Goal: Information Seeking & Learning: Learn about a topic

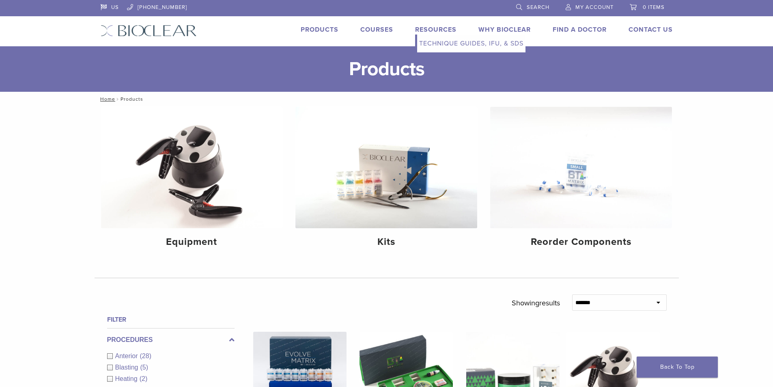
click at [439, 41] on link "Technique Guides, IFU, & SDS" at bounding box center [471, 44] width 108 height 18
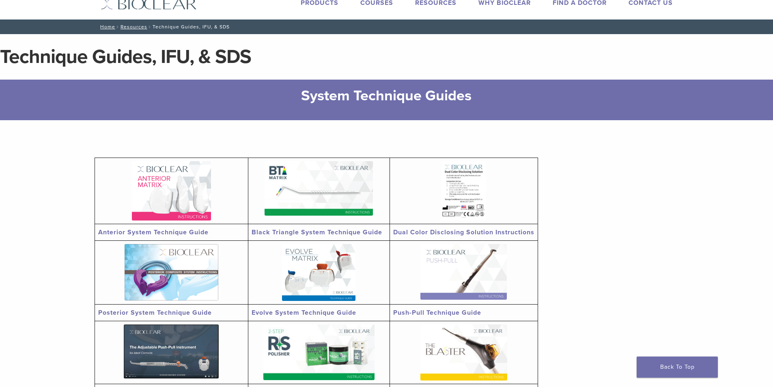
scroll to position [41, 0]
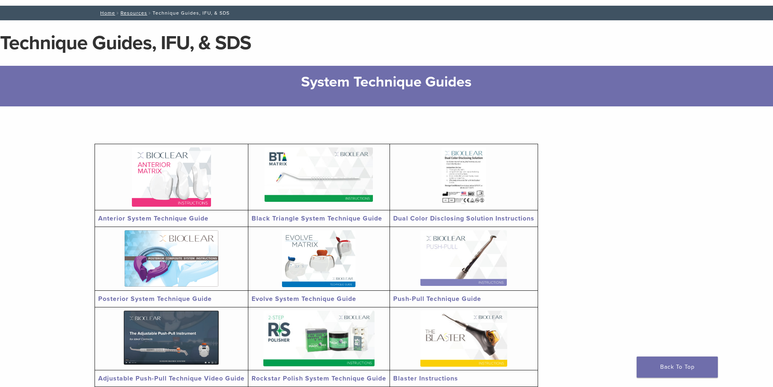
click at [309, 188] on img at bounding box center [319, 174] width 108 height 54
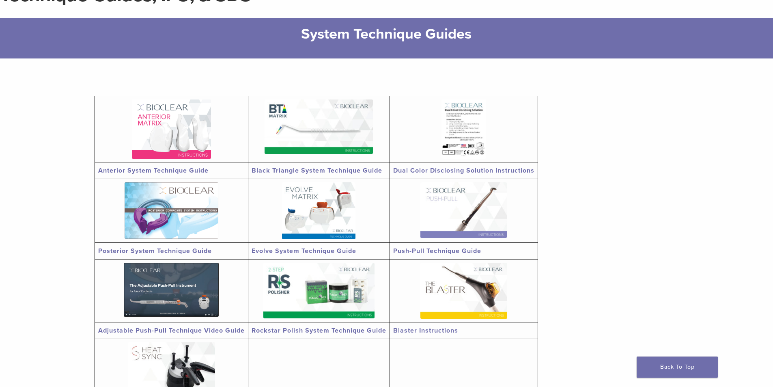
scroll to position [0, 0]
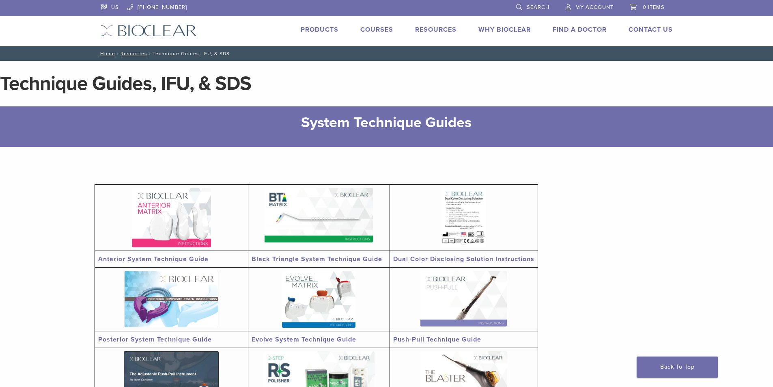
click at [369, 29] on link "Courses" at bounding box center [376, 30] width 33 height 8
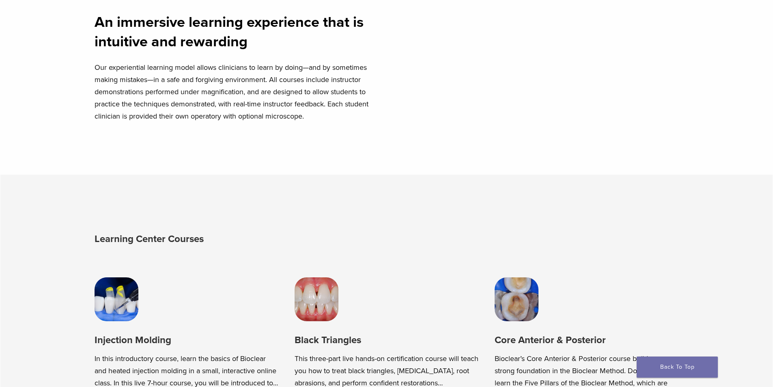
scroll to position [609, 0]
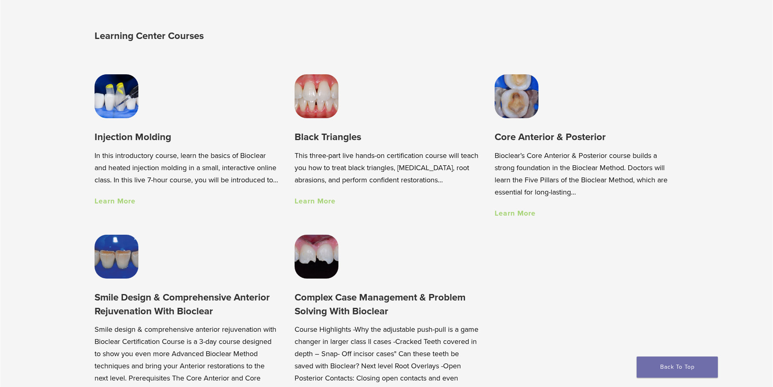
click at [318, 118] on img at bounding box center [317, 96] width 44 height 44
click at [138, 139] on h3 "Injection Molding" at bounding box center [187, 136] width 184 height 13
click at [113, 205] on link "Learn More" at bounding box center [115, 200] width 41 height 9
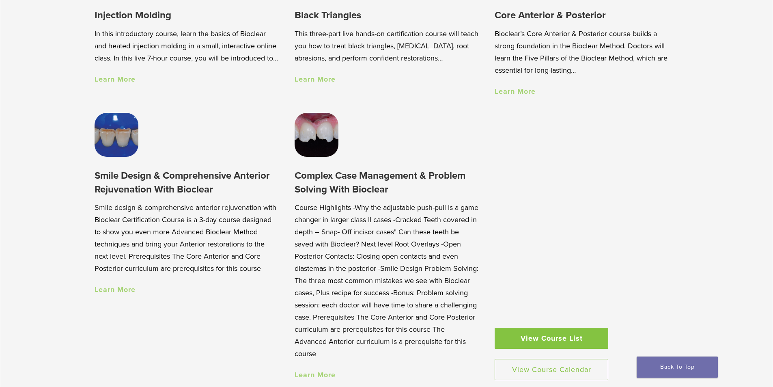
click at [112, 146] on img at bounding box center [117, 135] width 44 height 44
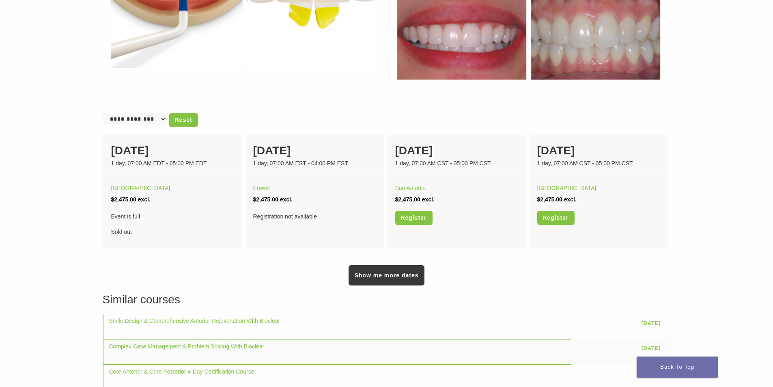
scroll to position [446, 0]
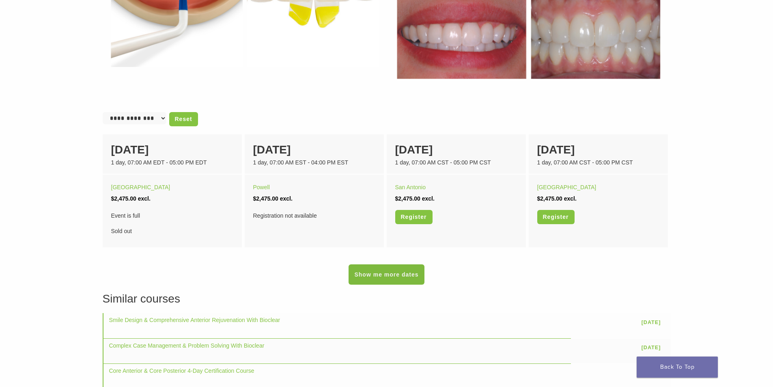
click at [391, 274] on link "Show me more dates" at bounding box center [386, 274] width 75 height 20
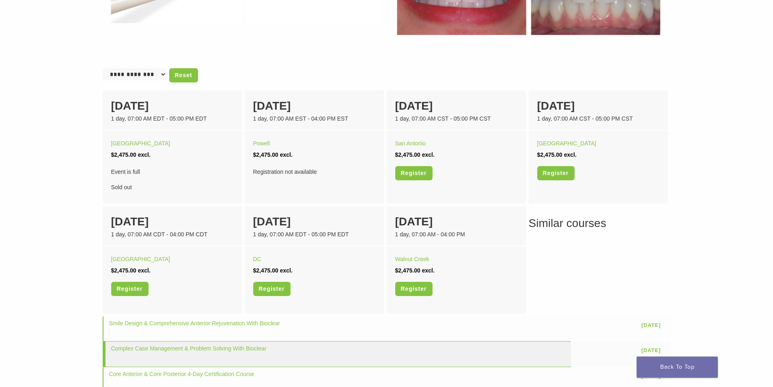
scroll to position [487, 0]
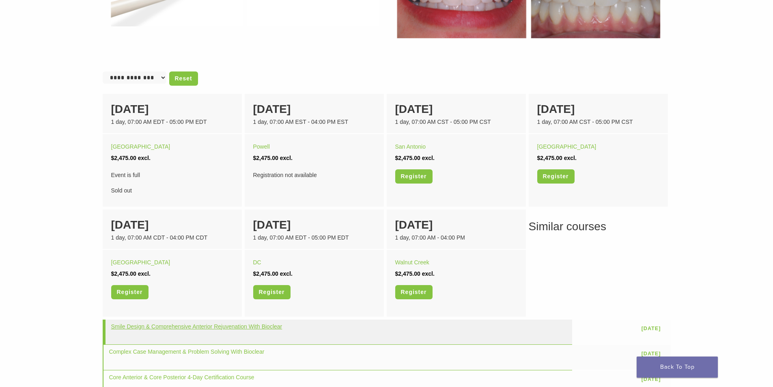
click at [168, 328] on link "Smile Design & Comprehensive Anterior Rejuvenation With Bioclear" at bounding box center [196, 326] width 171 height 6
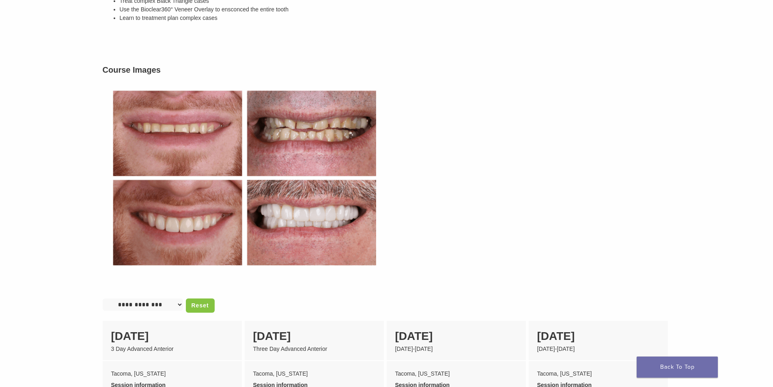
scroll to position [325, 0]
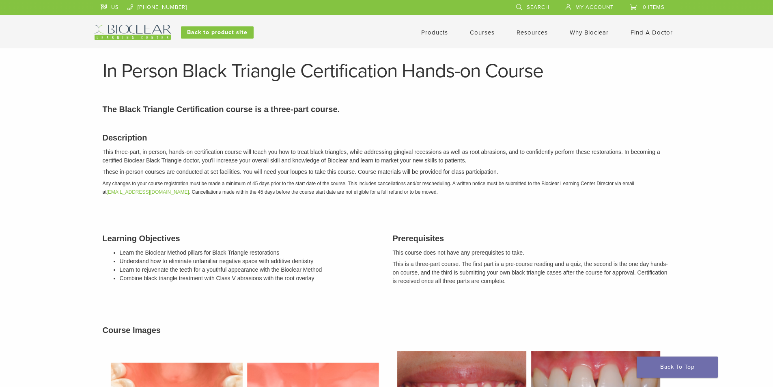
scroll to position [487, 0]
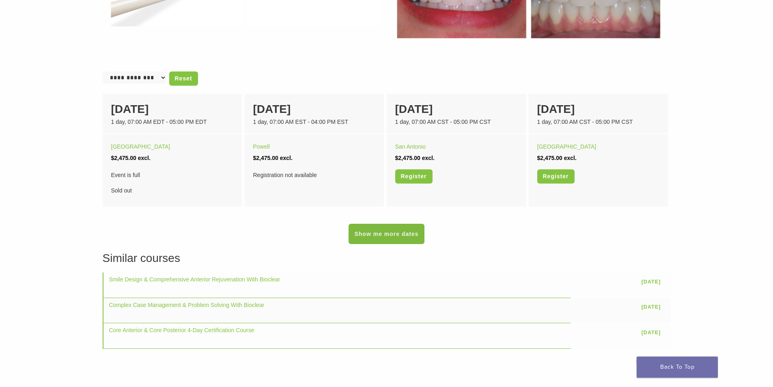
click at [400, 237] on link "Show me more dates" at bounding box center [386, 234] width 75 height 20
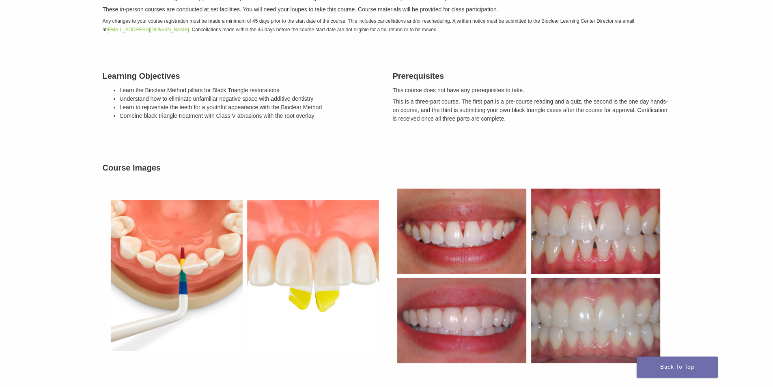
scroll to position [0, 0]
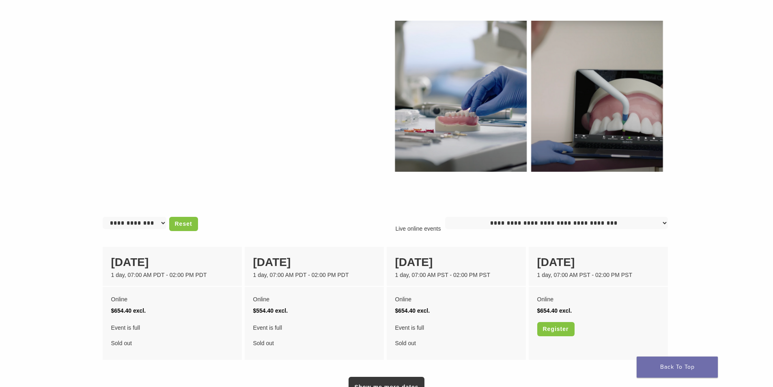
scroll to position [609, 0]
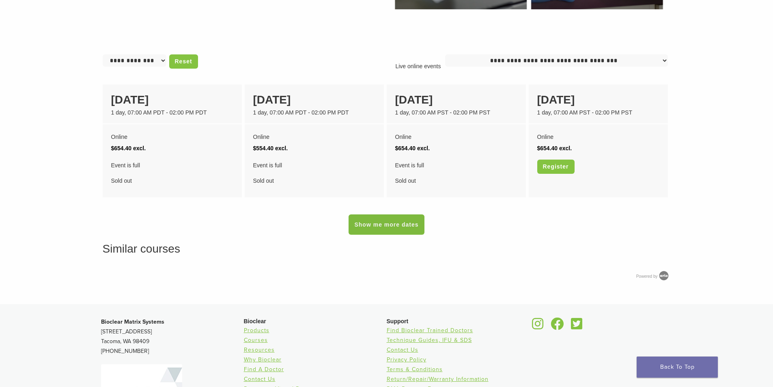
click at [384, 225] on link "Show me more dates" at bounding box center [386, 224] width 75 height 20
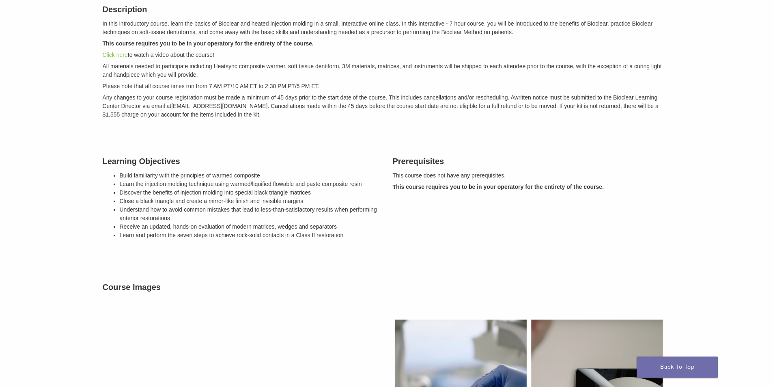
scroll to position [0, 0]
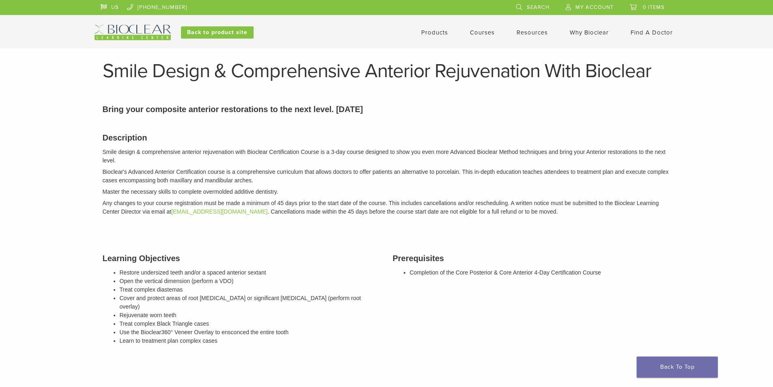
click at [476, 34] on link "Courses" at bounding box center [482, 32] width 25 height 7
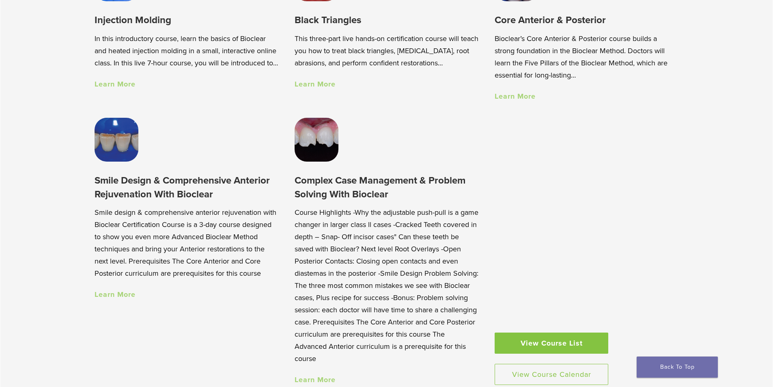
scroll to position [812, 0]
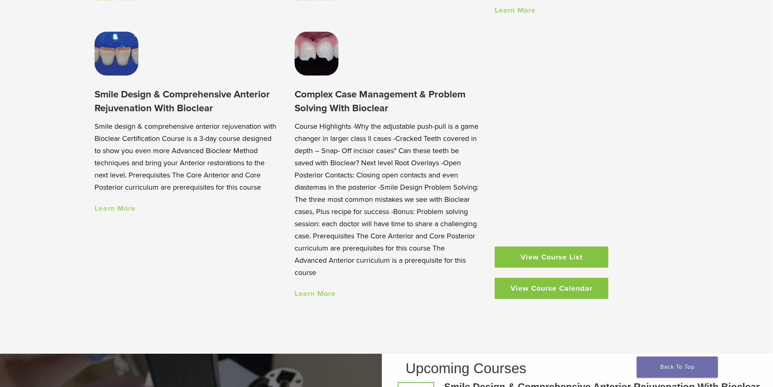
drag, startPoint x: 544, startPoint y: 284, endPoint x: 690, endPoint y: 270, distance: 146.0
click at [545, 284] on link "View Course Calendar" at bounding box center [552, 288] width 114 height 21
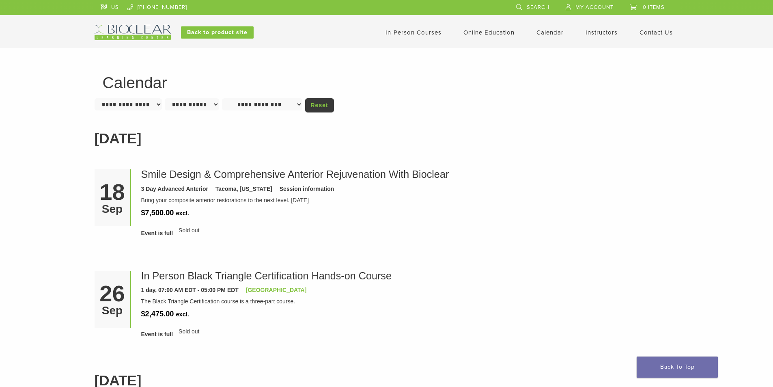
click at [425, 34] on link "In-Person Courses" at bounding box center [414, 32] width 56 height 7
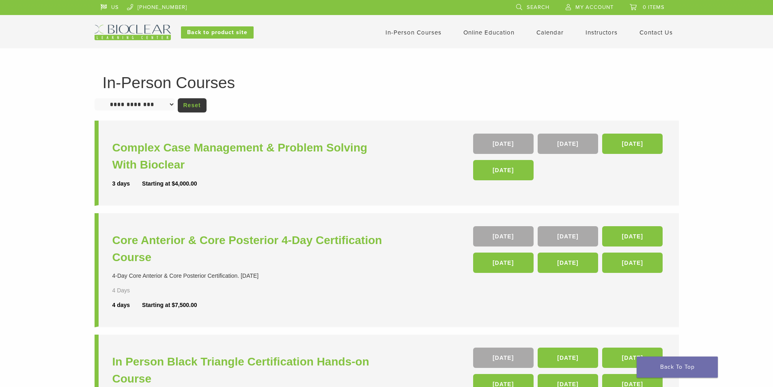
click at [492, 35] on link "Online Education" at bounding box center [489, 32] width 51 height 7
click at [482, 63] on link "Self Guided" at bounding box center [490, 64] width 49 height 18
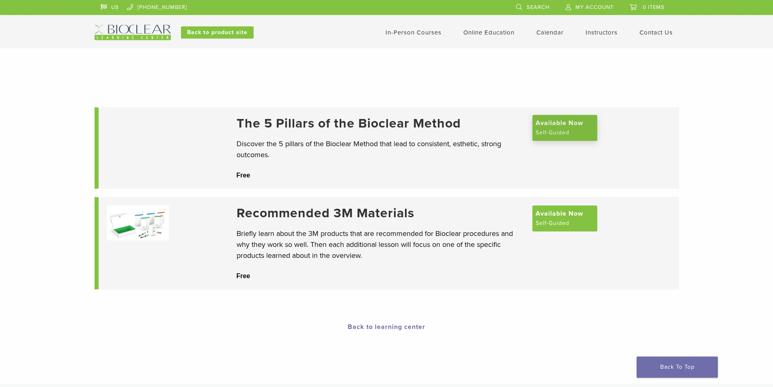
click at [565, 128] on span "Available Now" at bounding box center [559, 123] width 47 height 10
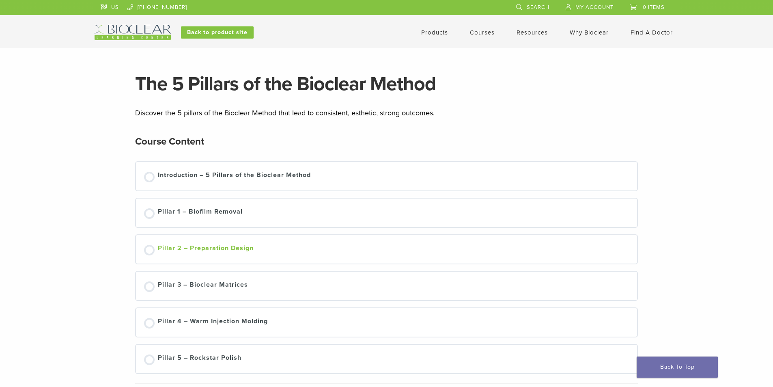
click at [242, 248] on div "Pillar 2 – Preparation Design" at bounding box center [206, 249] width 96 height 12
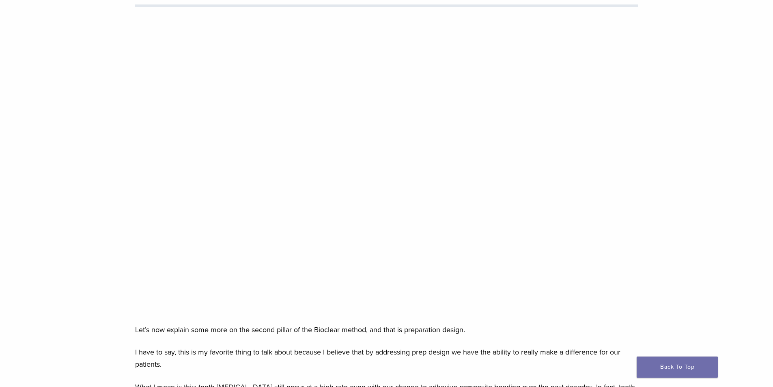
scroll to position [122, 0]
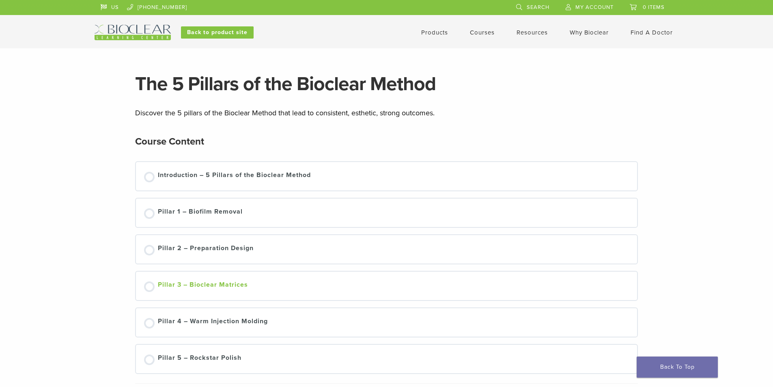
click at [213, 288] on div "Pillar 3 – Bioclear Matrices" at bounding box center [203, 286] width 90 height 12
click at [214, 323] on div "Pillar 4 – Warm Injection Molding" at bounding box center [213, 322] width 110 height 12
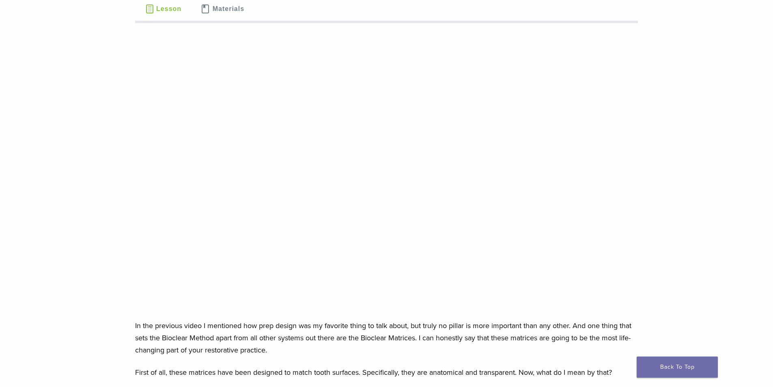
scroll to position [162, 0]
